Goal: Information Seeking & Learning: Learn about a topic

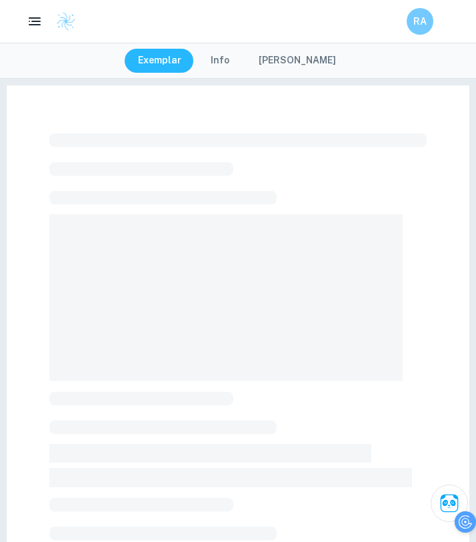
click at [167, 188] on div at bounding box center [238, 518] width 378 height 781
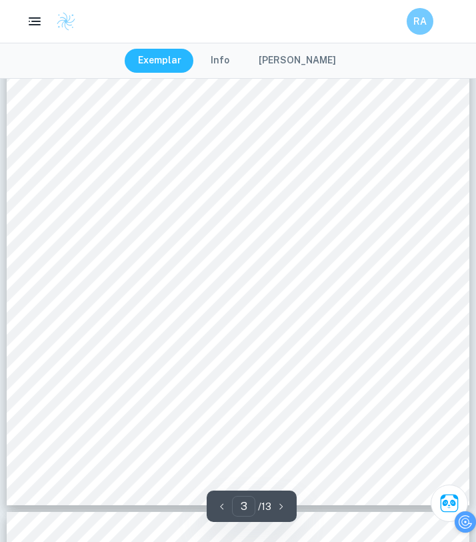
scroll to position [1718, 0]
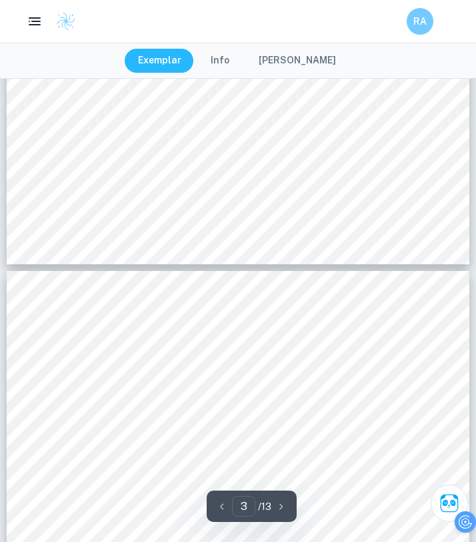
type input "4"
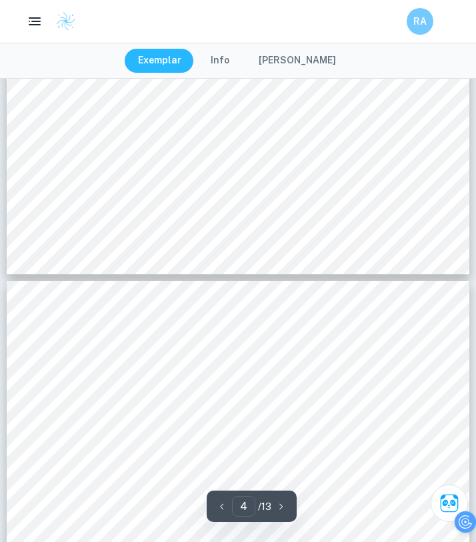
scroll to position [2613, 0]
